Goal: Navigation & Orientation: Find specific page/section

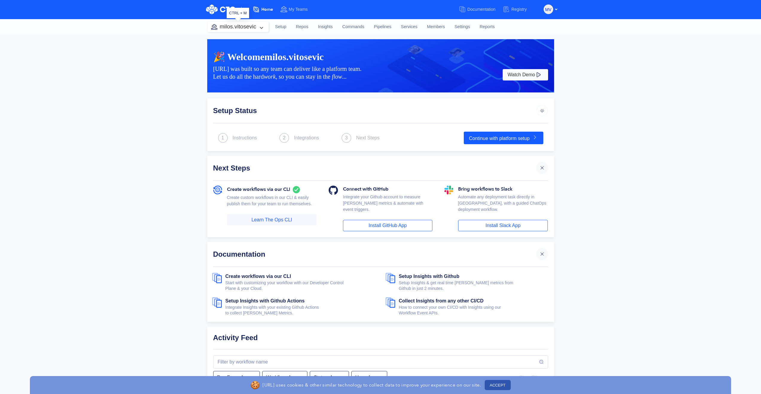
click at [249, 25] on button "milos.vitosevic" at bounding box center [238, 27] width 61 height 10
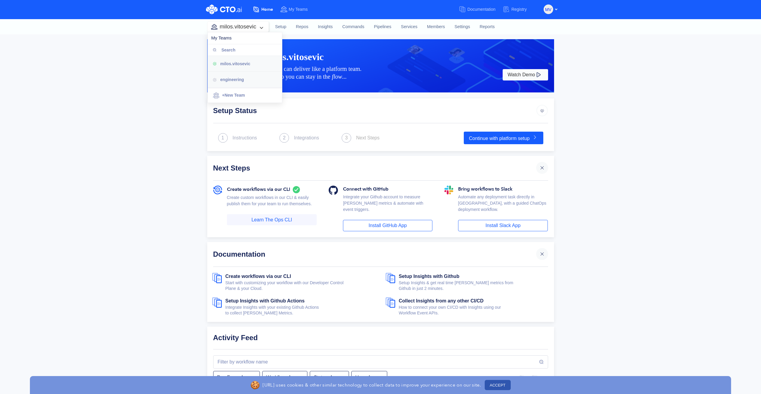
click at [231, 81] on span "engineering" at bounding box center [232, 79] width 24 height 5
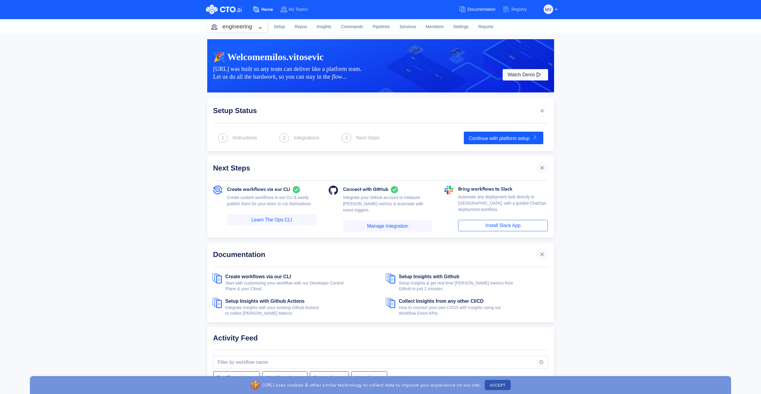
click at [481, 10] on span "Documentation" at bounding box center [482, 9] width 28 height 5
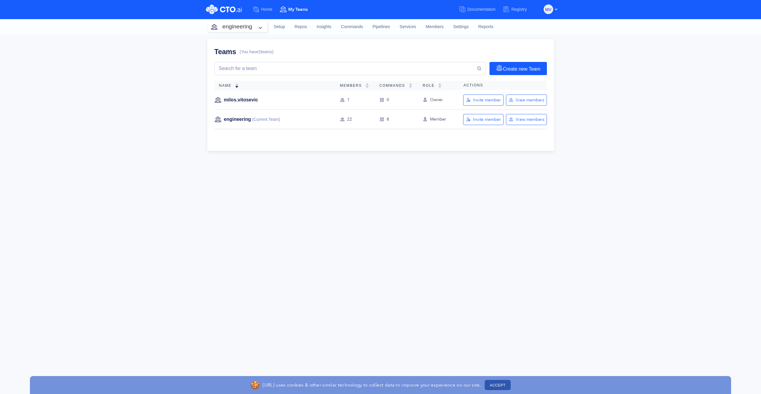
click at [217, 101] on img at bounding box center [217, 99] width 7 height 7
click at [477, 83] on th "Actions" at bounding box center [499, 85] width 95 height 9
click at [435, 100] on div "Owner" at bounding box center [435, 100] width 24 height 7
click at [386, 102] on div "0" at bounding box center [397, 100] width 34 height 7
click at [345, 99] on div "1" at bounding box center [355, 100] width 30 height 7
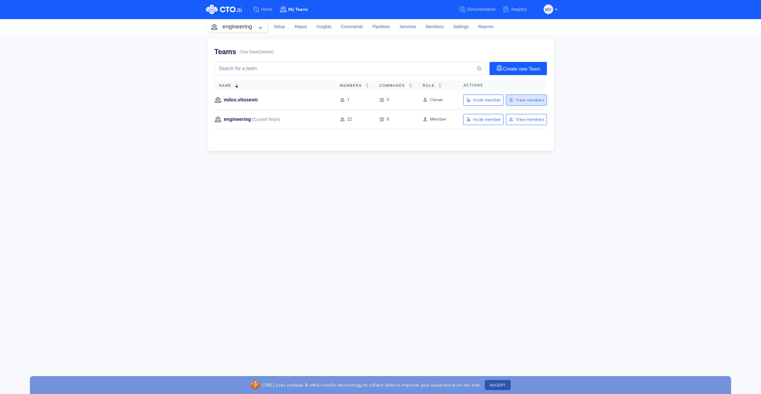
click at [532, 101] on div "View members" at bounding box center [530, 100] width 28 height 6
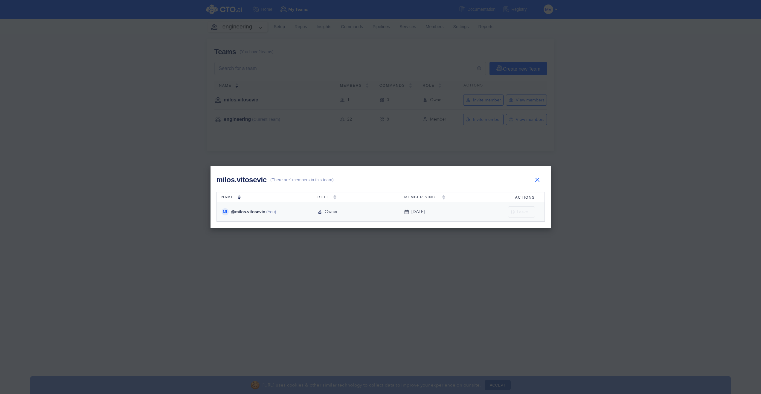
click at [463, 210] on div "[DATE]" at bounding box center [437, 211] width 66 height 7
click at [318, 179] on span "(There are 1 members in this team)" at bounding box center [301, 180] width 63 height 6
click at [226, 212] on span "MI" at bounding box center [225, 212] width 4 height 4
click at [272, 213] on span "(You)" at bounding box center [270, 212] width 11 height 6
click at [334, 211] on div "Owner" at bounding box center [356, 211] width 77 height 7
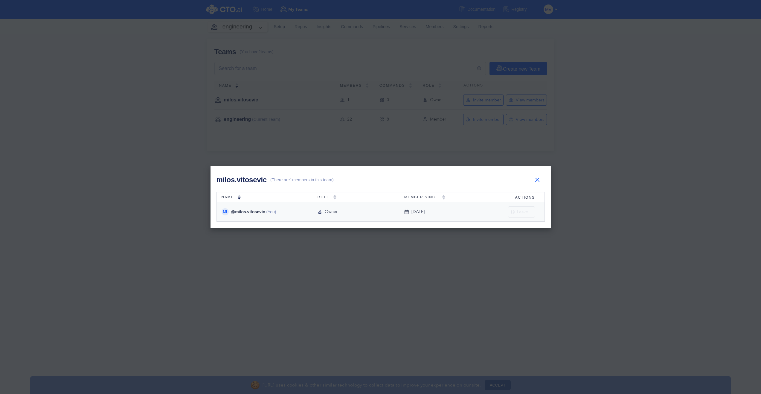
click at [420, 214] on div "[DATE]" at bounding box center [437, 211] width 66 height 7
click at [535, 182] on button "button" at bounding box center [537, 179] width 15 height 15
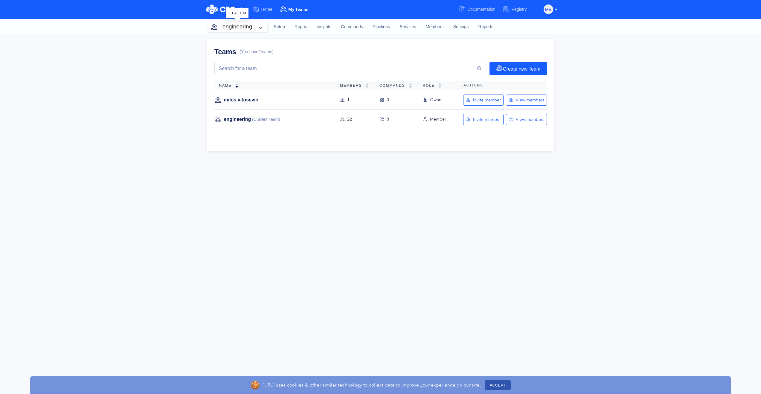
click at [252, 25] on button "engineering" at bounding box center [238, 27] width 60 height 10
click at [667, 107] on div "Teams (You have 2 teams) Create new Team Name Members Commands Role Actions mil…" at bounding box center [380, 214] width 761 height 360
click at [303, 44] on div "Teams (You have 2 teams) Create new Team Name Members Commands Role Actions mil…" at bounding box center [380, 95] width 347 height 112
click at [283, 28] on link "Setup" at bounding box center [279, 27] width 21 height 16
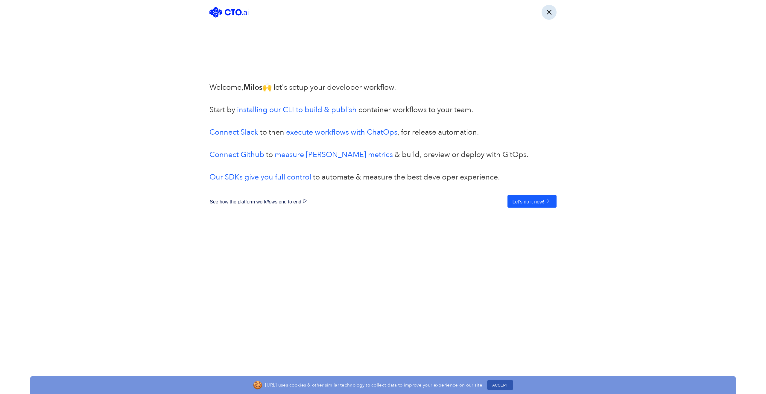
click at [548, 13] on button "button" at bounding box center [548, 12] width 15 height 15
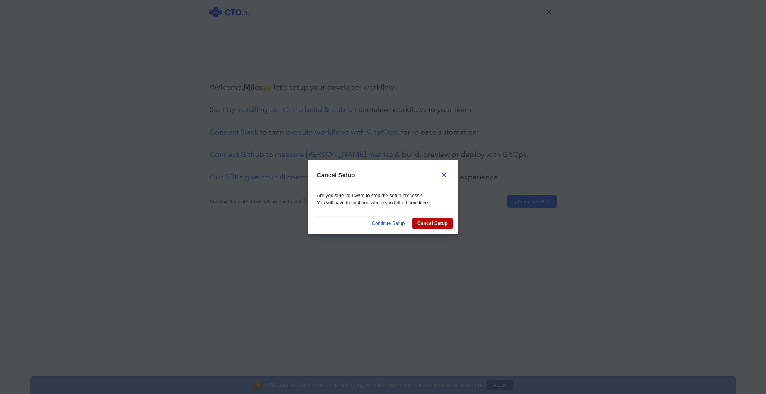
click at [433, 227] on button "Cancel Setup" at bounding box center [432, 223] width 40 height 11
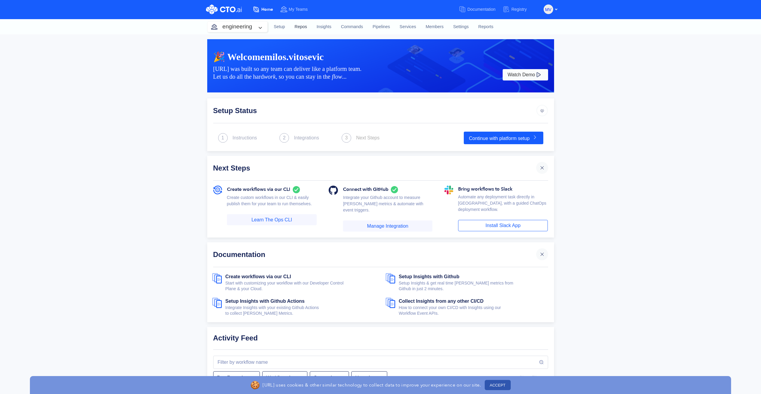
click at [303, 26] on link "Repos" at bounding box center [301, 27] width 22 height 16
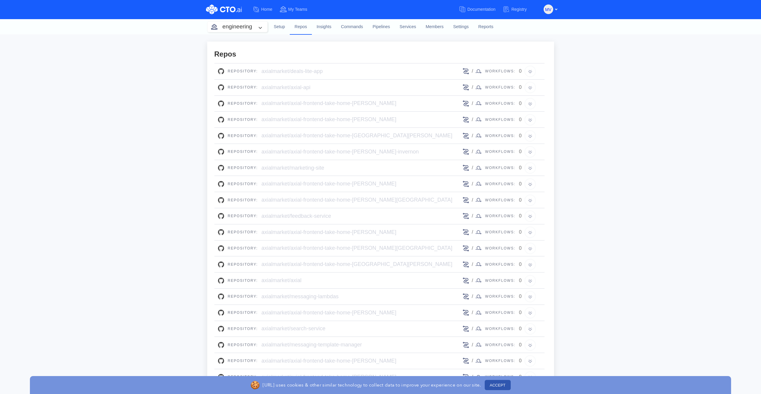
click at [532, 89] on div "/ Workflows: 0" at bounding box center [501, 87] width 79 height 12
click at [351, 25] on link "Commands" at bounding box center [352, 27] width 32 height 16
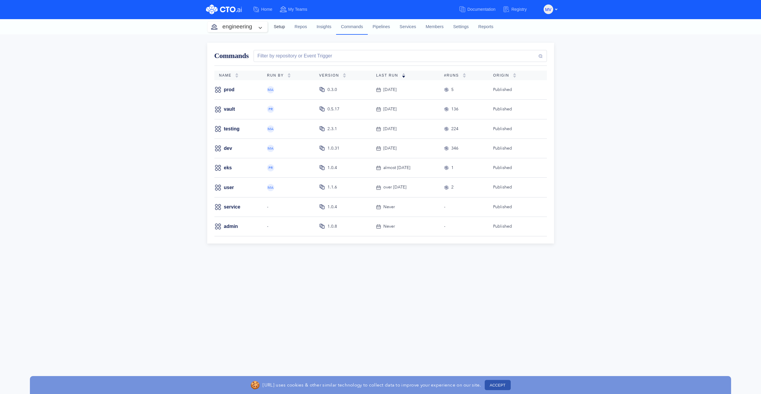
click at [278, 27] on link "Setup" at bounding box center [279, 27] width 21 height 16
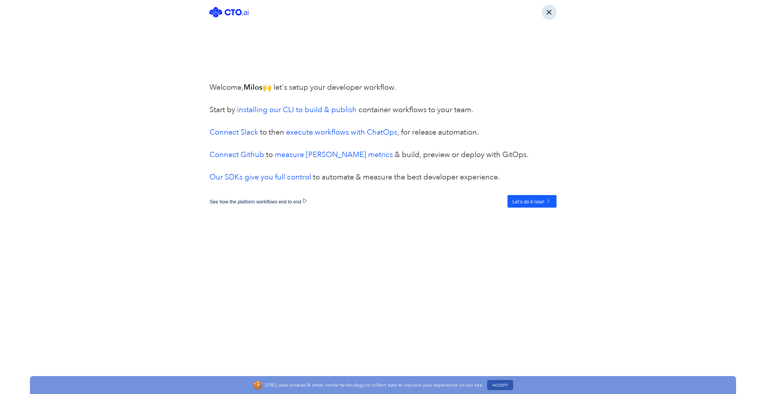
click at [552, 14] on button "button" at bounding box center [548, 12] width 15 height 15
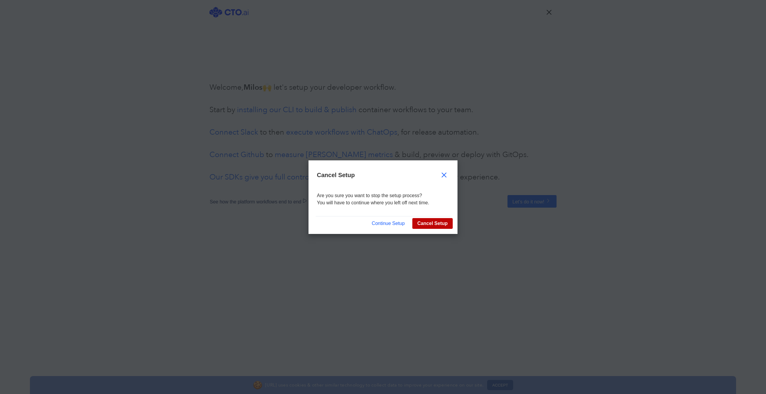
click at [433, 222] on button "Cancel Setup" at bounding box center [432, 223] width 40 height 11
